Goal: Find contact information: Find contact information

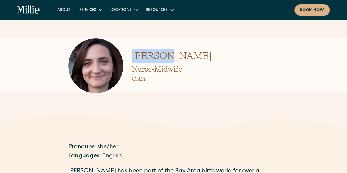
drag, startPoint x: 131, startPoint y: 78, endPoint x: 167, endPoint y: 76, distance: 36.0
click at [167, 76] on div "[PERSON_NAME] Nurse-Midwife CNM" at bounding box center [173, 65] width 211 height 55
copy h1 "[PERSON_NAME]"
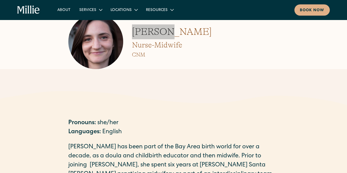
scroll to position [24, 0]
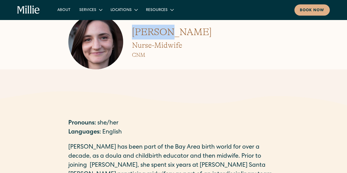
drag, startPoint x: 198, startPoint y: 55, endPoint x: 169, endPoint y: 53, distance: 29.2
click at [169, 53] on div "[PERSON_NAME] Nurse-Midwife CNM" at bounding box center [173, 42] width 211 height 55
copy h1 "[PERSON_NAME]"
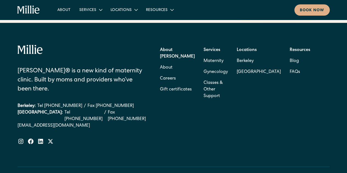
scroll to position [401, 0]
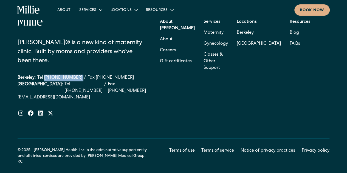
drag, startPoint x: 76, startPoint y: 81, endPoint x: 44, endPoint y: 79, distance: 31.9
click at [44, 79] on div "Berkeley: Tel [PHONE_NUMBER] / Fax [PHONE_NUMBER]" at bounding box center [82, 78] width 128 height 7
copy link "[PHONE_NUMBER]"
click at [255, 38] on link "Berkeley" at bounding box center [259, 32] width 44 height 11
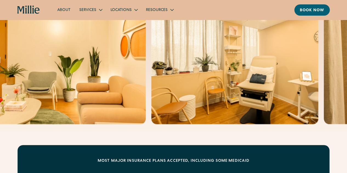
scroll to position [12, 0]
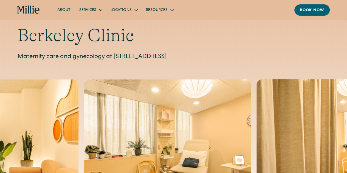
drag, startPoint x: 115, startPoint y: 55, endPoint x: 167, endPoint y: 56, distance: 51.6
click at [167, 56] on p "Maternity care and gynecology at [STREET_ADDRESS]" at bounding box center [174, 57] width 312 height 9
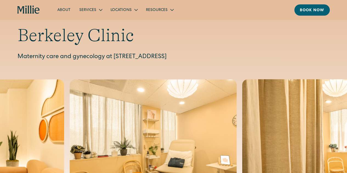
copy p "[STREET_ADDRESS]"
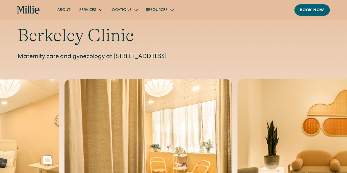
drag, startPoint x: 267, startPoint y: 67, endPoint x: 255, endPoint y: 55, distance: 17.1
click at [255, 55] on div "Berkeley Clinic Maternity care and gynecology at [STREET_ADDRESS]" at bounding box center [173, 103] width 347 height 231
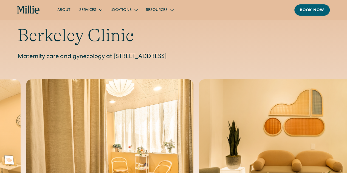
drag, startPoint x: 234, startPoint y: 56, endPoint x: 256, endPoint y: 57, distance: 21.4
click at [256, 57] on p "Maternity care and gynecology at [STREET_ADDRESS]" at bounding box center [174, 57] width 312 height 9
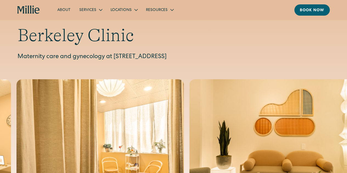
copy p "94705"
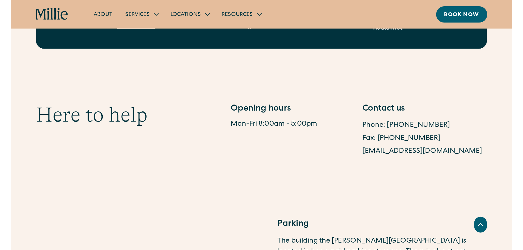
scroll to position [316, 0]
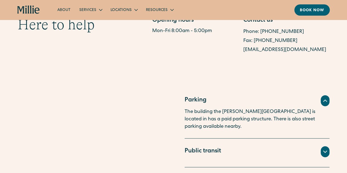
drag, startPoint x: 327, startPoint y: 48, endPoint x: 240, endPoint y: 52, distance: 87.1
click at [240, 52] on div "Opening hours Mon-Fri 8:00am - 5:00pm Contact us Phone: [PHONE_NUMBER] Fax: [PH…" at bounding box center [240, 35] width 177 height 38
drag, startPoint x: 240, startPoint y: 52, endPoint x: 321, endPoint y: 52, distance: 80.7
click at [321, 52] on div "Opening hours Mon-Fri 8:00am - 5:00pm Contact us Phone: [PHONE_NUMBER] Fax: [PH…" at bounding box center [240, 35] width 177 height 38
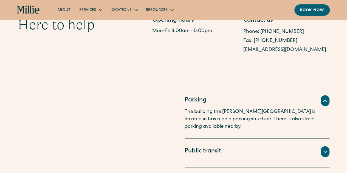
click at [329, 60] on section "Here to help Opening hours Mon-Fri 8:00am - 5:00pm Contact us Phone: [PHONE_NUM…" at bounding box center [173, 35] width 347 height 91
drag, startPoint x: 326, startPoint y: 54, endPoint x: 244, endPoint y: 58, distance: 82.0
click at [244, 58] on section "Here to help Opening hours Mon-Fri 8:00am - 5:00pm Contact us Phone: [PHONE_NUM…" at bounding box center [173, 35] width 347 height 91
copy link "[EMAIL_ADDRESS][DOMAIN_NAME]"
drag, startPoint x: 292, startPoint y: 37, endPoint x: 254, endPoint y: 39, distance: 38.2
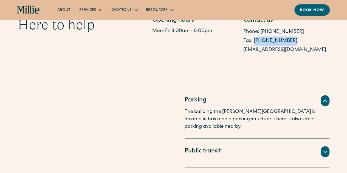
click at [254, 39] on div "Fax: [PHONE_NUMBER]" at bounding box center [287, 41] width 86 height 9
copy link "[PHONE_NUMBER]"
